Goal: Transaction & Acquisition: Purchase product/service

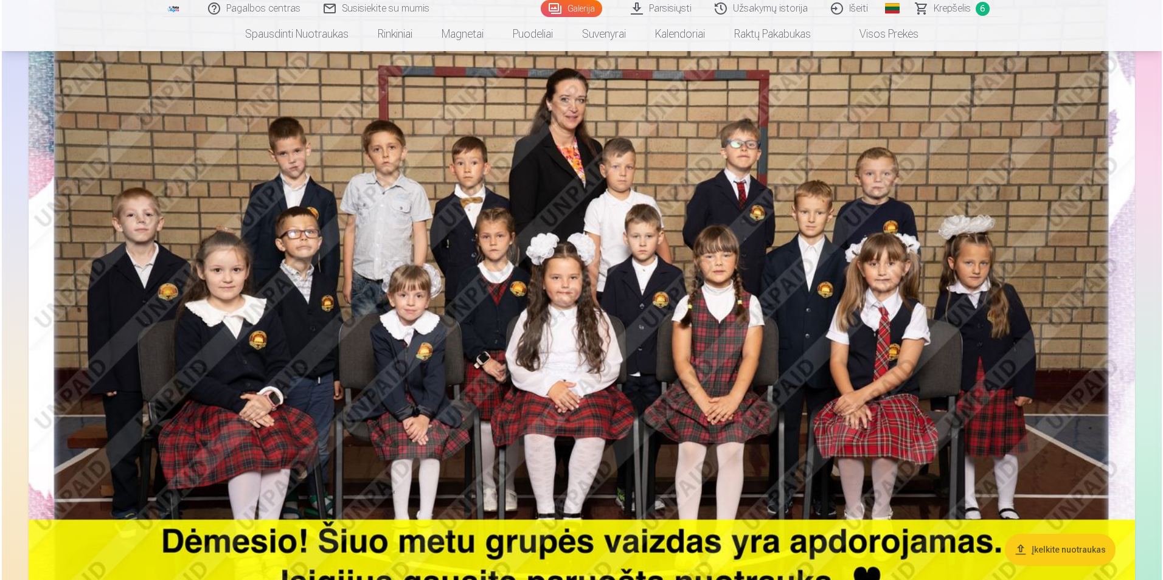
scroll to position [122, 0]
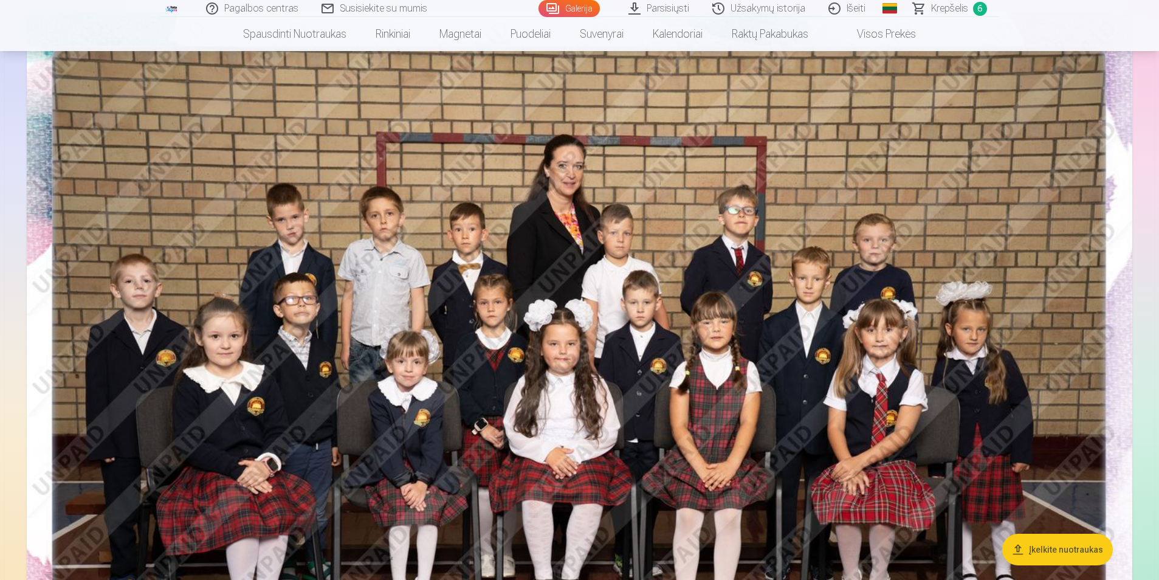
click at [572, 241] on img at bounding box center [580, 381] width 1106 height 738
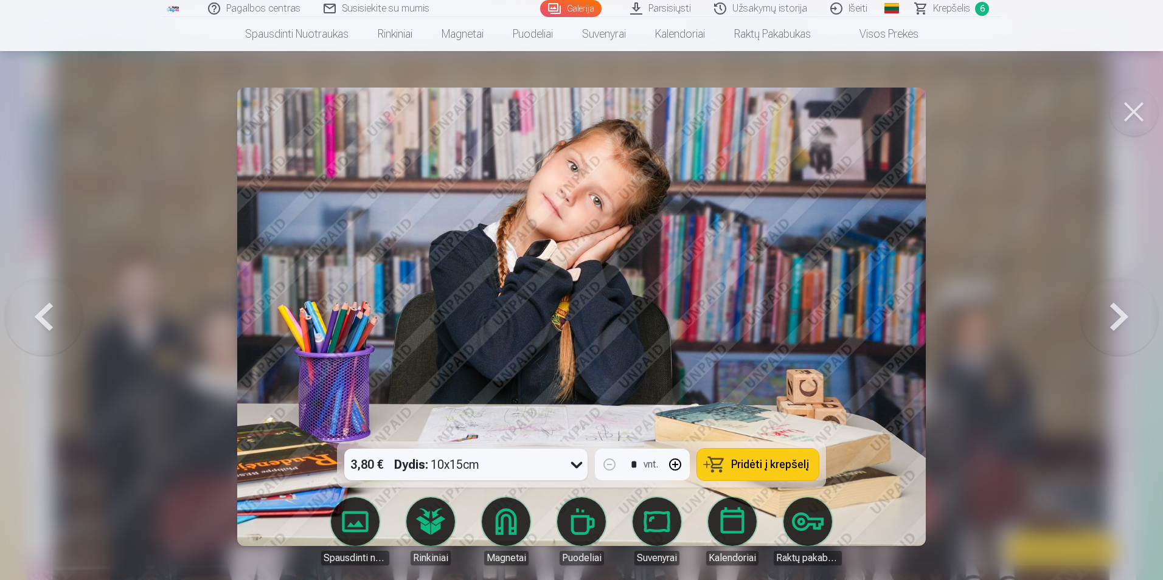
click at [953, 16] on div "Pagalbos centras Susisiekite su mumis Galerija Parsisiųsti Užsakymų istorija Iš…" at bounding box center [581, 8] width 839 height 17
click at [953, 15] on span "Krepšelis" at bounding box center [951, 8] width 37 height 15
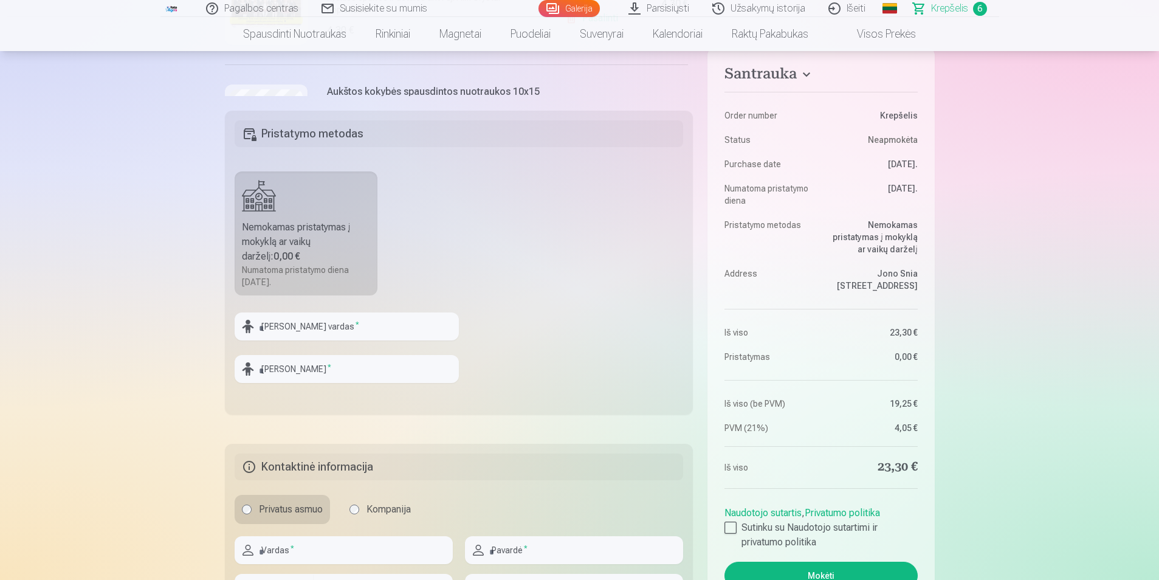
scroll to position [158, 0]
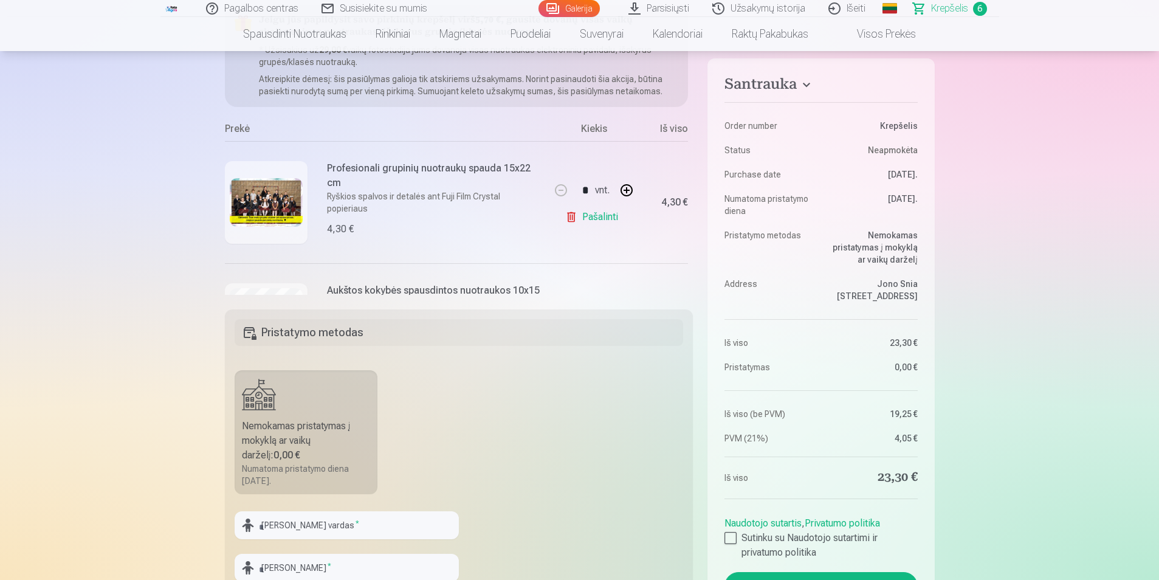
drag, startPoint x: 518, startPoint y: 334, endPoint x: 528, endPoint y: 334, distance: 10.3
drag, startPoint x: 528, startPoint y: 334, endPoint x: 339, endPoint y: 258, distance: 204.1
click at [339, 258] on div "Profesionali grupinių nuotraukų spauda 15x22 cm Ryškios spalvos ir detalės ant …" at bounding box center [387, 202] width 324 height 122
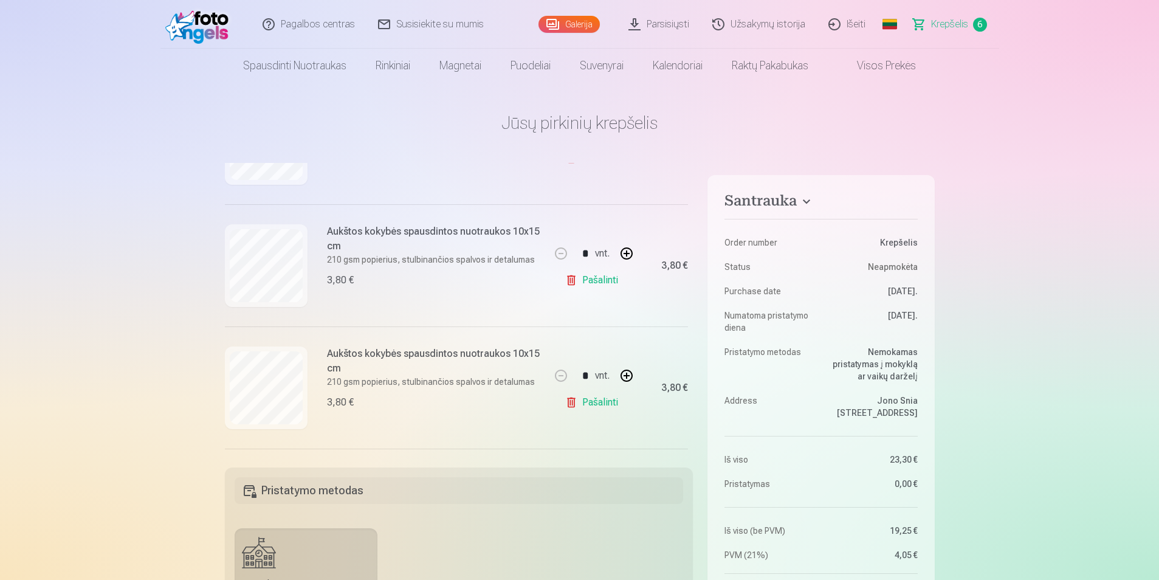
scroll to position [400, 0]
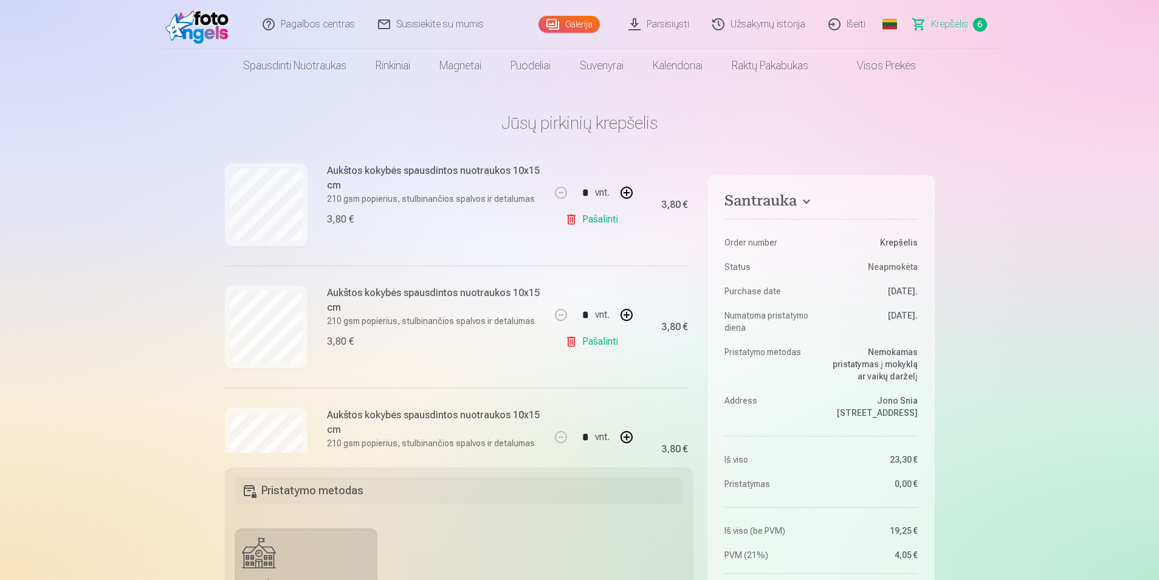
click at [627, 314] on button "button" at bounding box center [626, 314] width 29 height 29
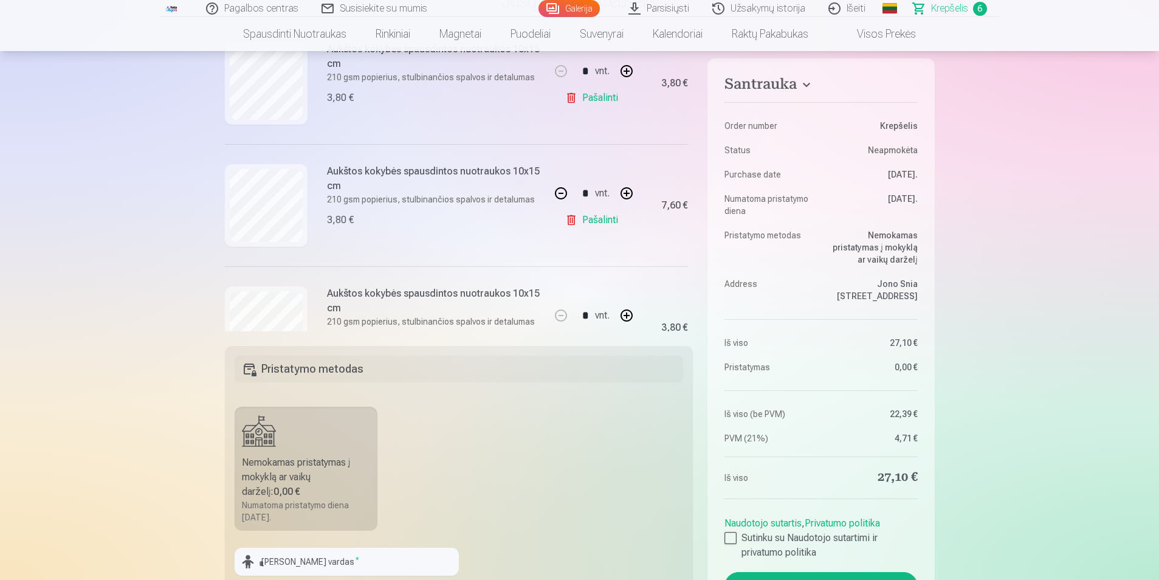
click at [559, 188] on button "button" at bounding box center [561, 193] width 29 height 29
type input "*"
